Goal: Navigation & Orientation: Find specific page/section

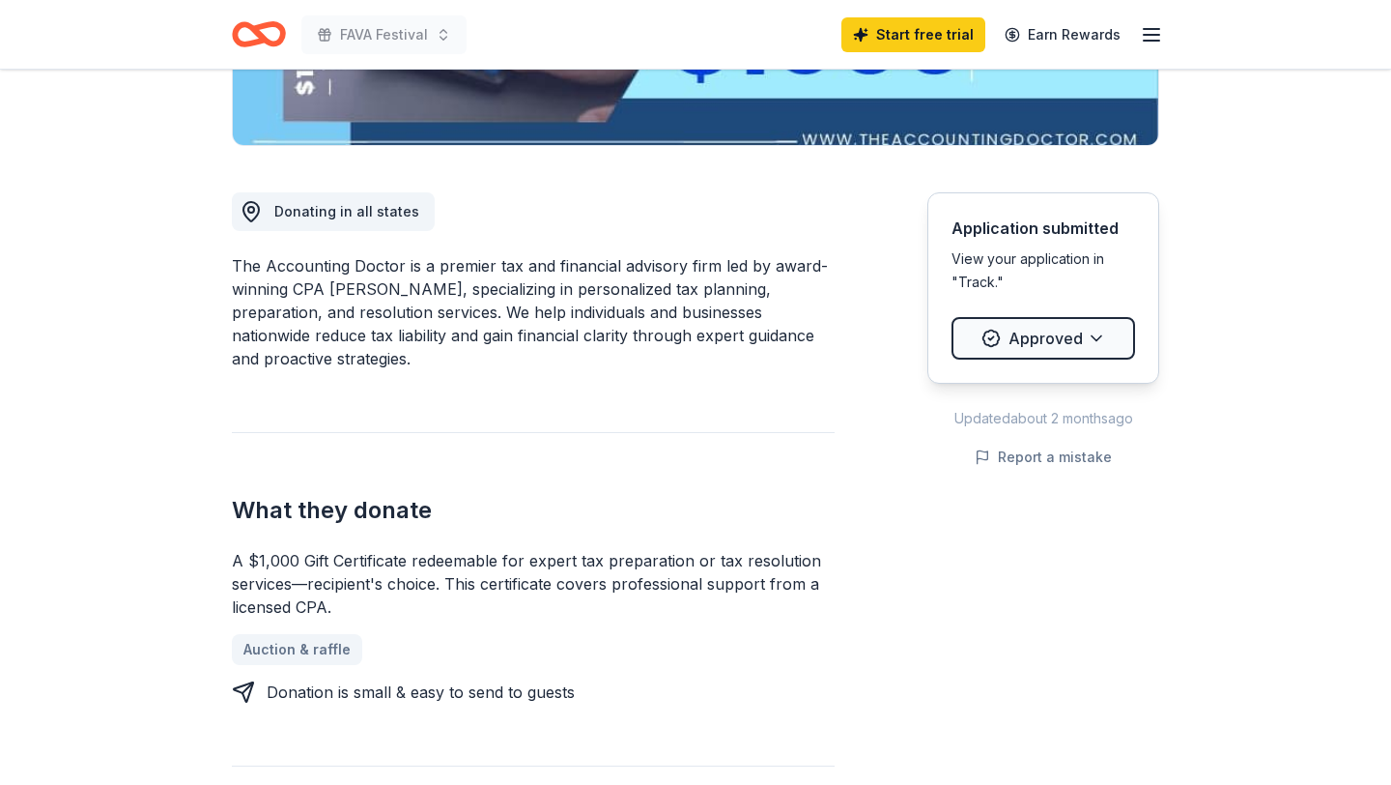
scroll to position [388, 0]
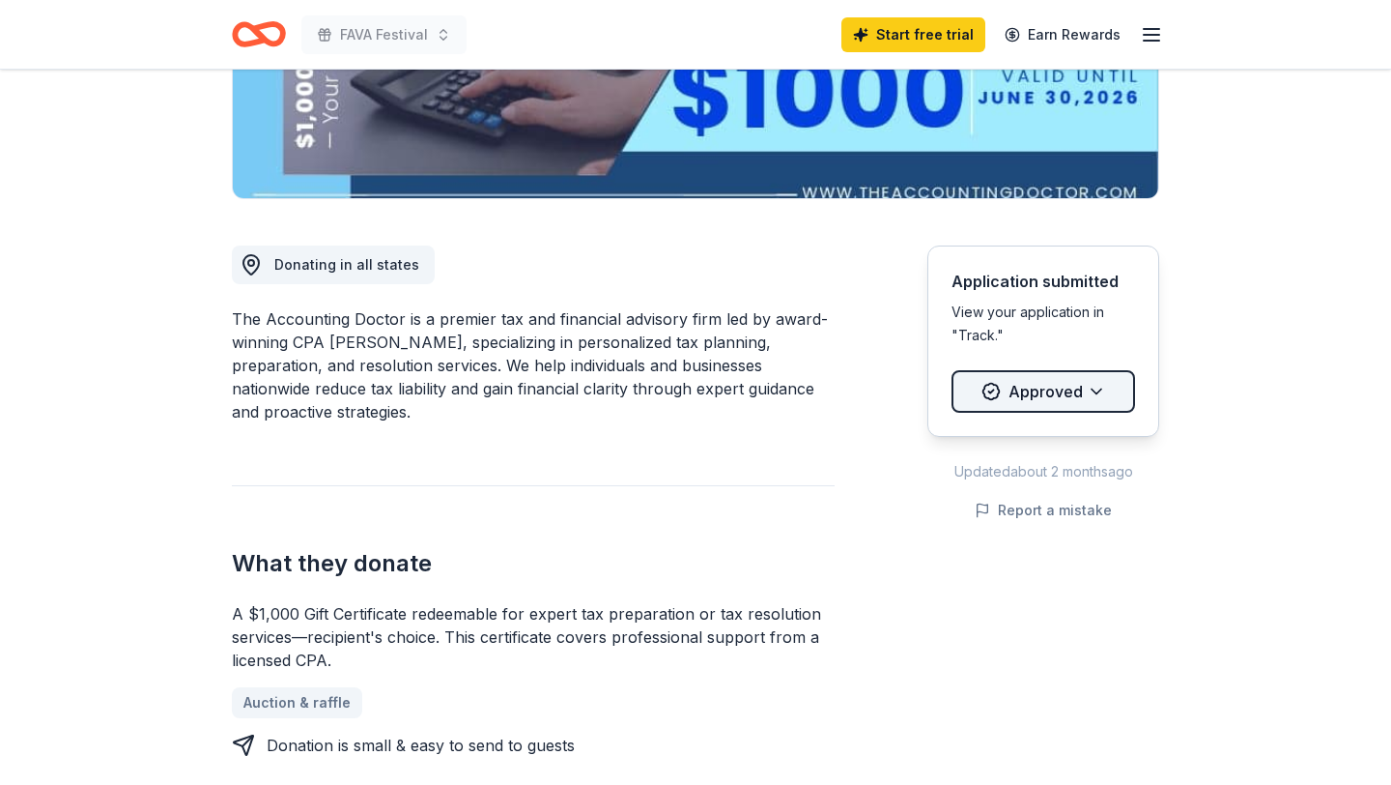
click at [1056, 380] on html "FAVA Festival Start free trial Earn Rewards Due [DATE] Share The Accounting Doc…" at bounding box center [695, 4] width 1391 height 785
click at [602, 296] on html "FAVA Festival Start free trial Earn Rewards Due [DATE] Share The Accounting Doc…" at bounding box center [695, 4] width 1391 height 785
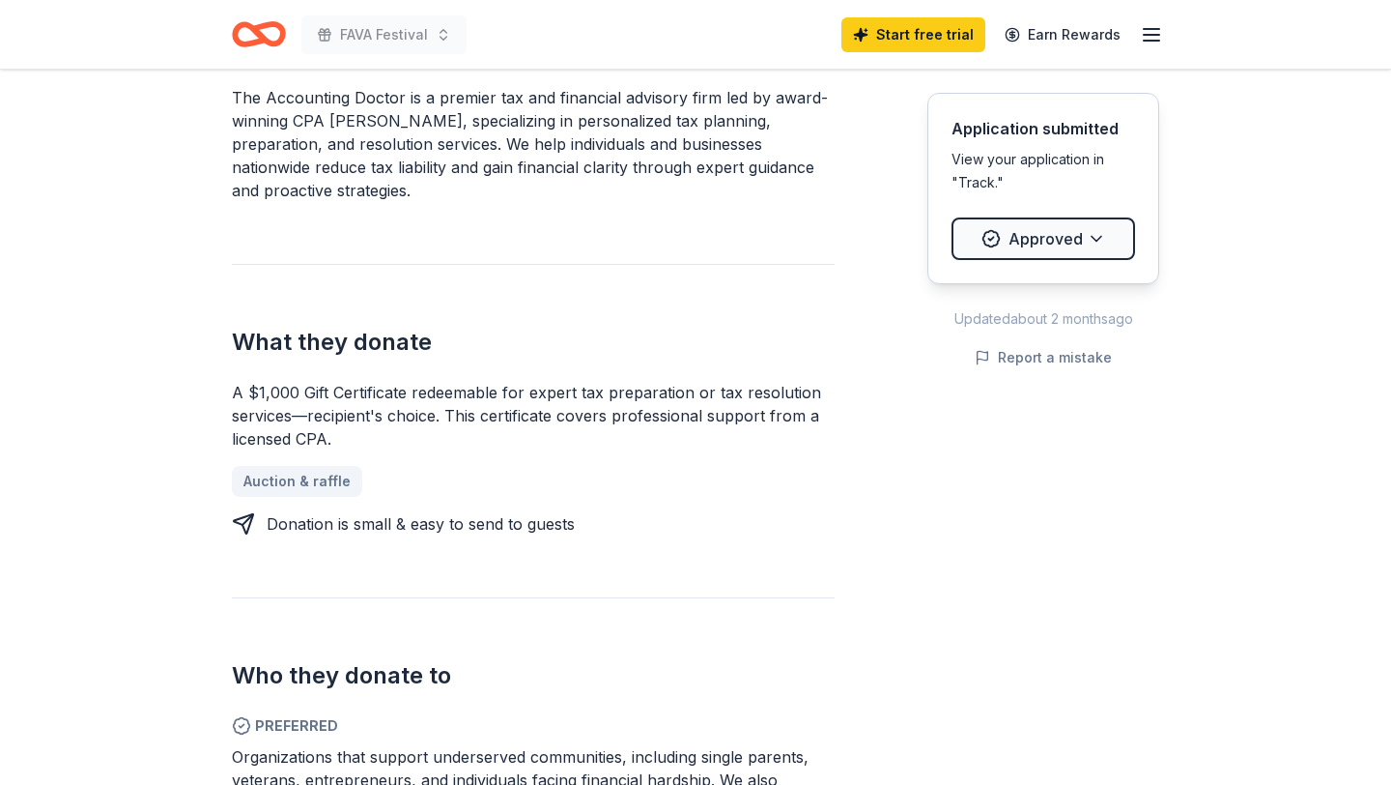
scroll to position [617, 0]
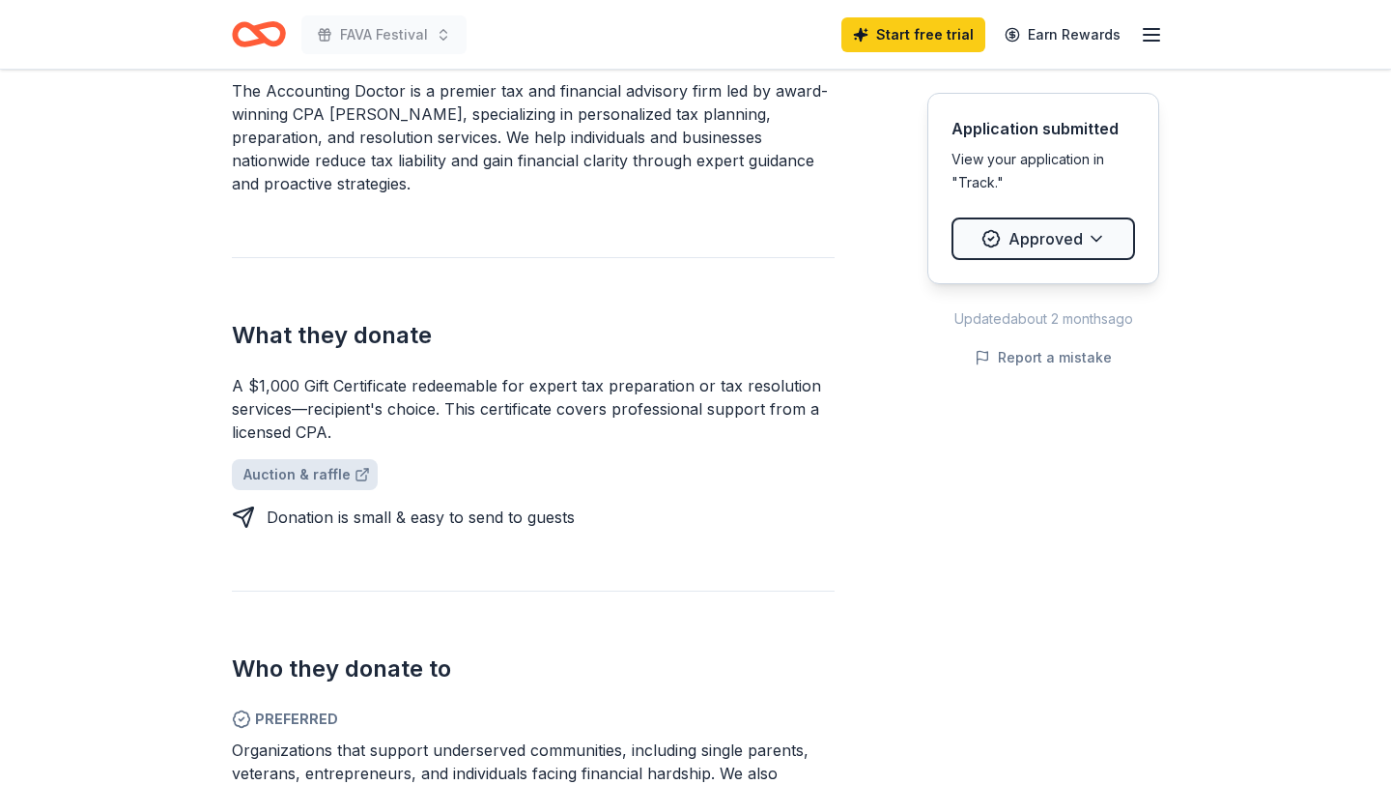
click at [328, 478] on link "Auction & raffle" at bounding box center [305, 474] width 146 height 31
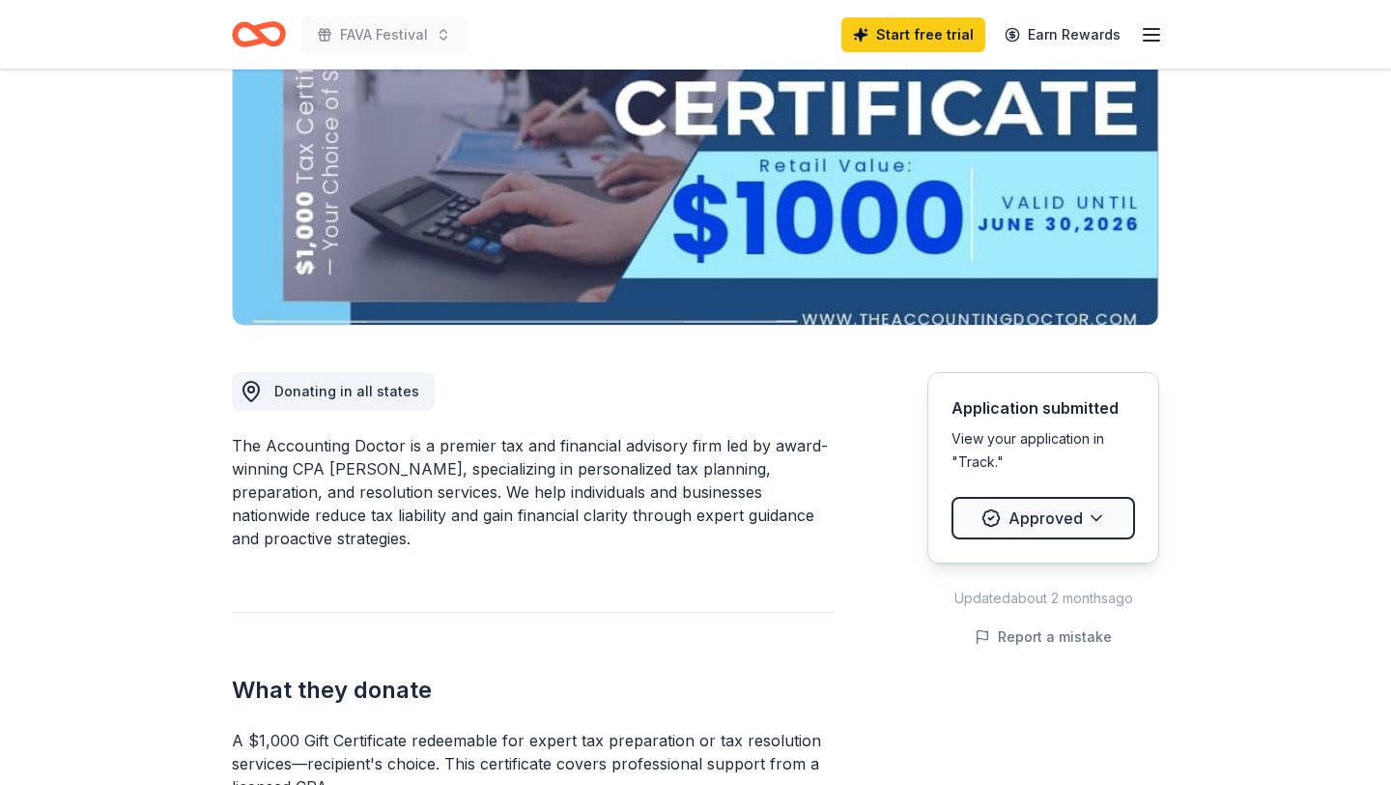
scroll to position [267, 0]
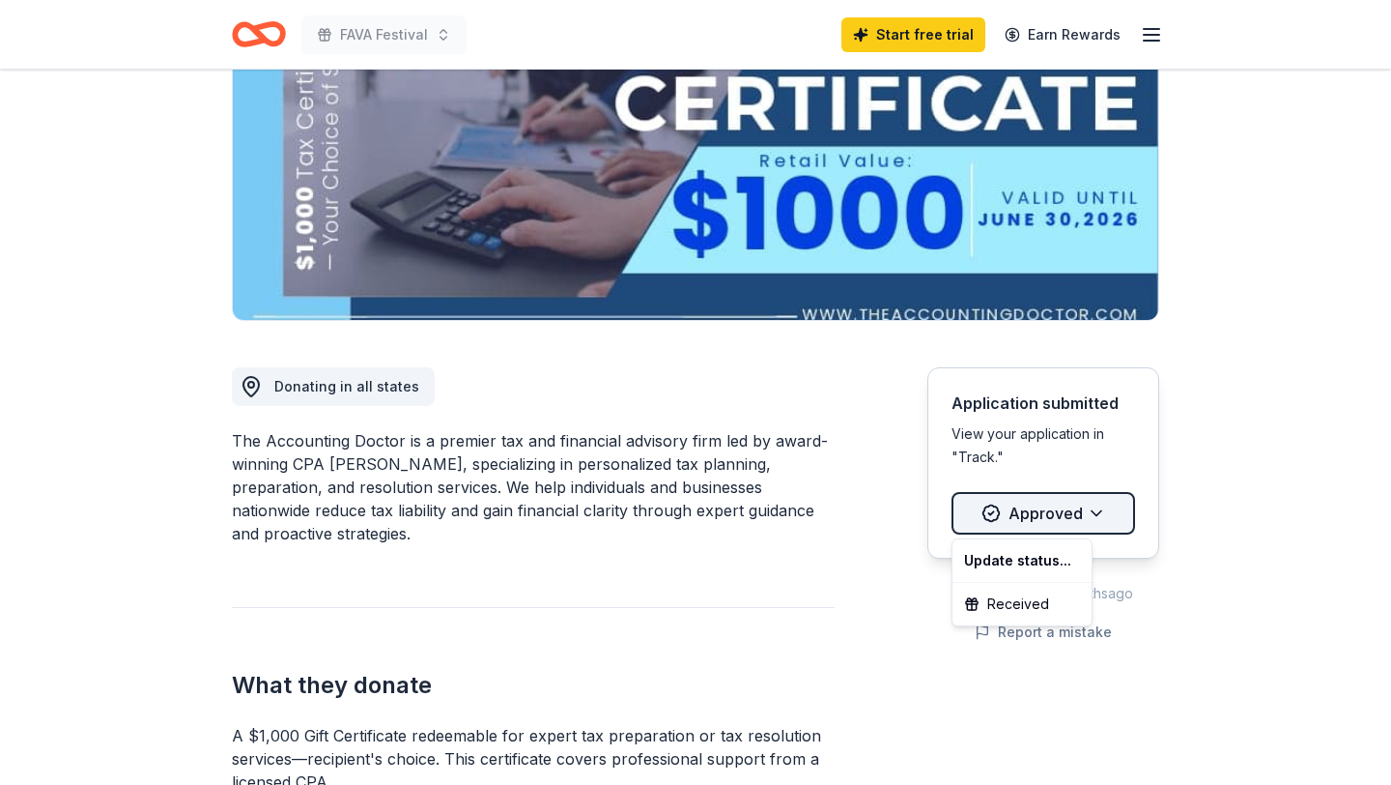
click at [1067, 512] on html "FAVA Festival Start free trial Earn Rewards Due [DATE] Share The Accounting Doc…" at bounding box center [695, 125] width 1391 height 785
click at [1261, 71] on html "FAVA Festival Start free trial Earn Rewards Due [DATE] Share The Accounting Doc…" at bounding box center [695, 125] width 1391 height 785
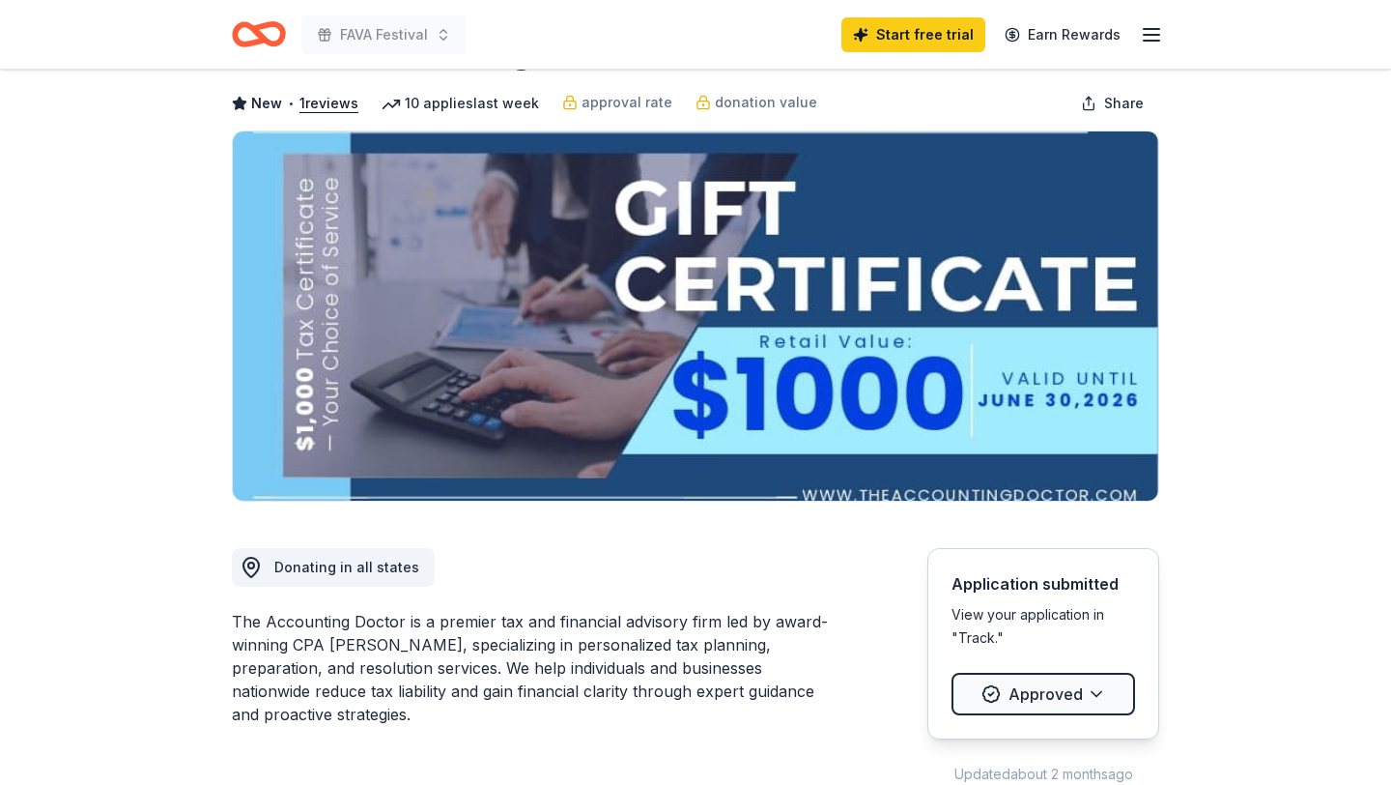
scroll to position [0, 0]
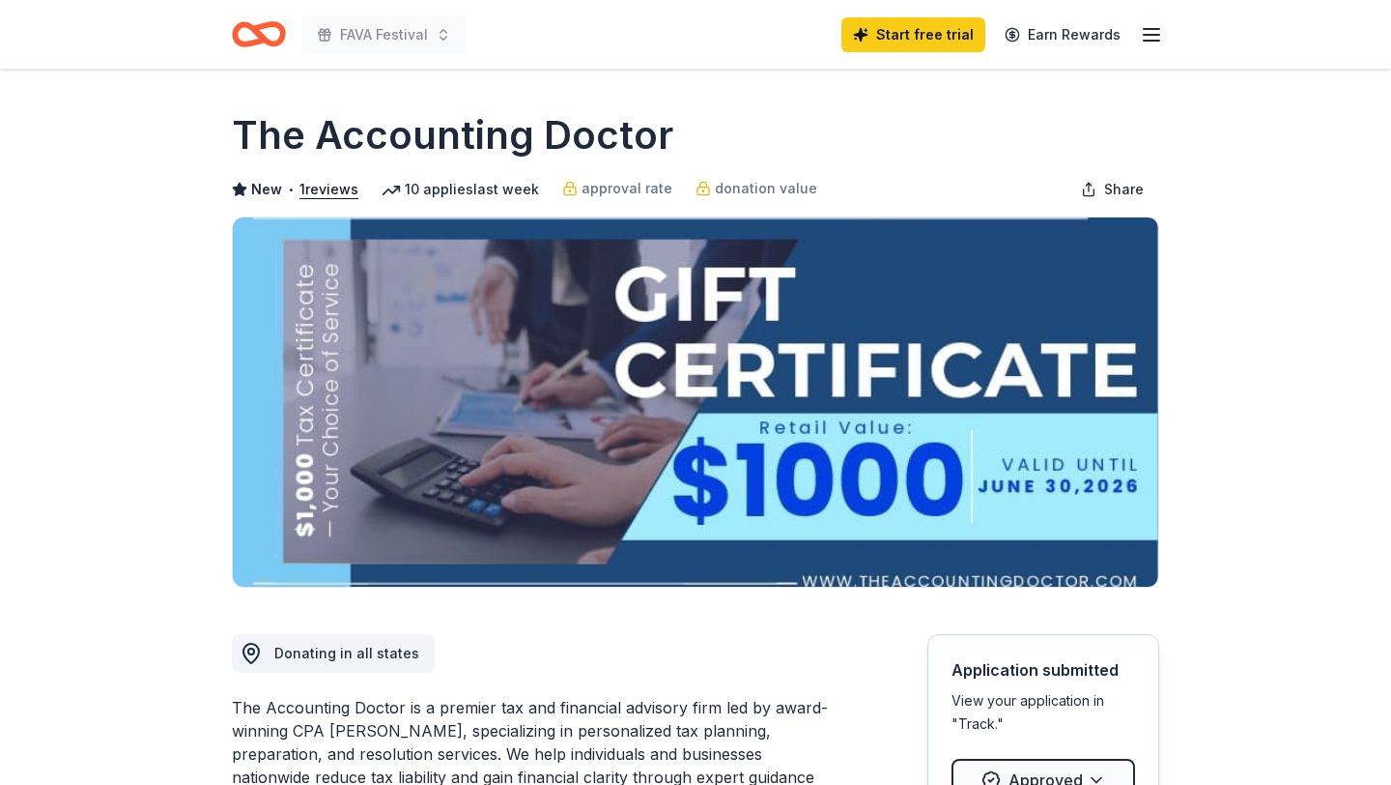
click at [1163, 26] on div "FAVA Festival Start free trial Earn Rewards" at bounding box center [696, 34] width 990 height 69
click at [1149, 37] on icon "button" at bounding box center [1151, 34] width 23 height 23
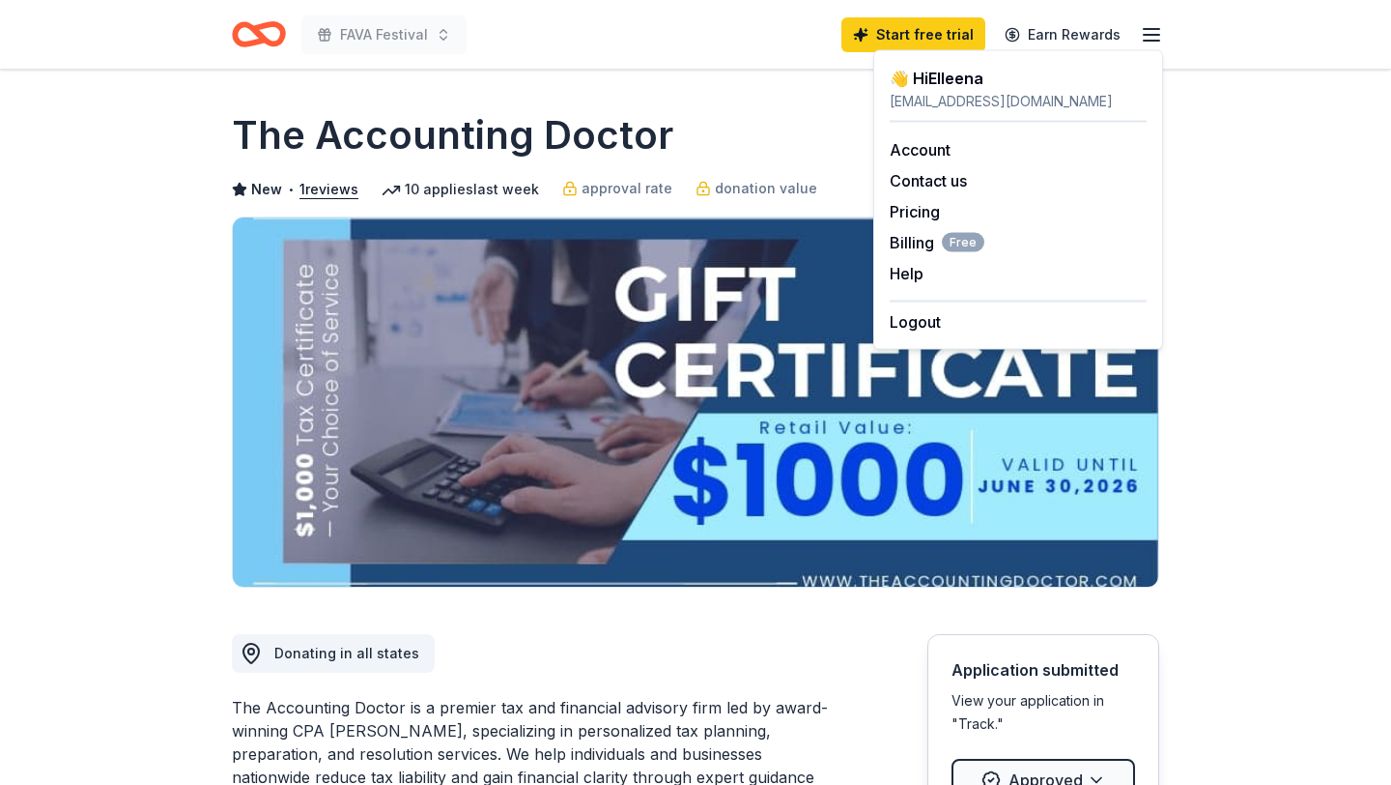
click at [402, 314] on img at bounding box center [696, 401] width 926 height 369
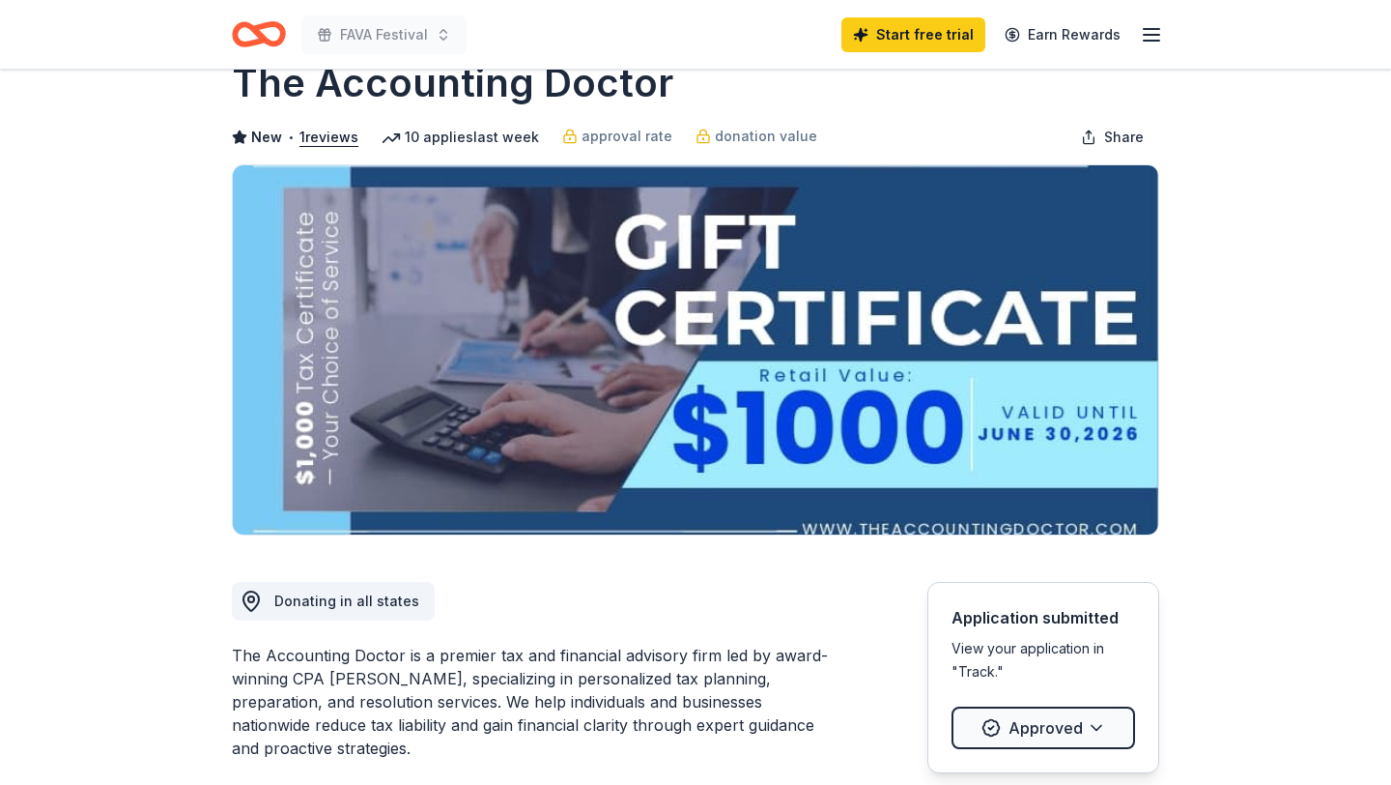
scroll to position [60, 0]
